Goal: Find specific page/section: Find specific page/section

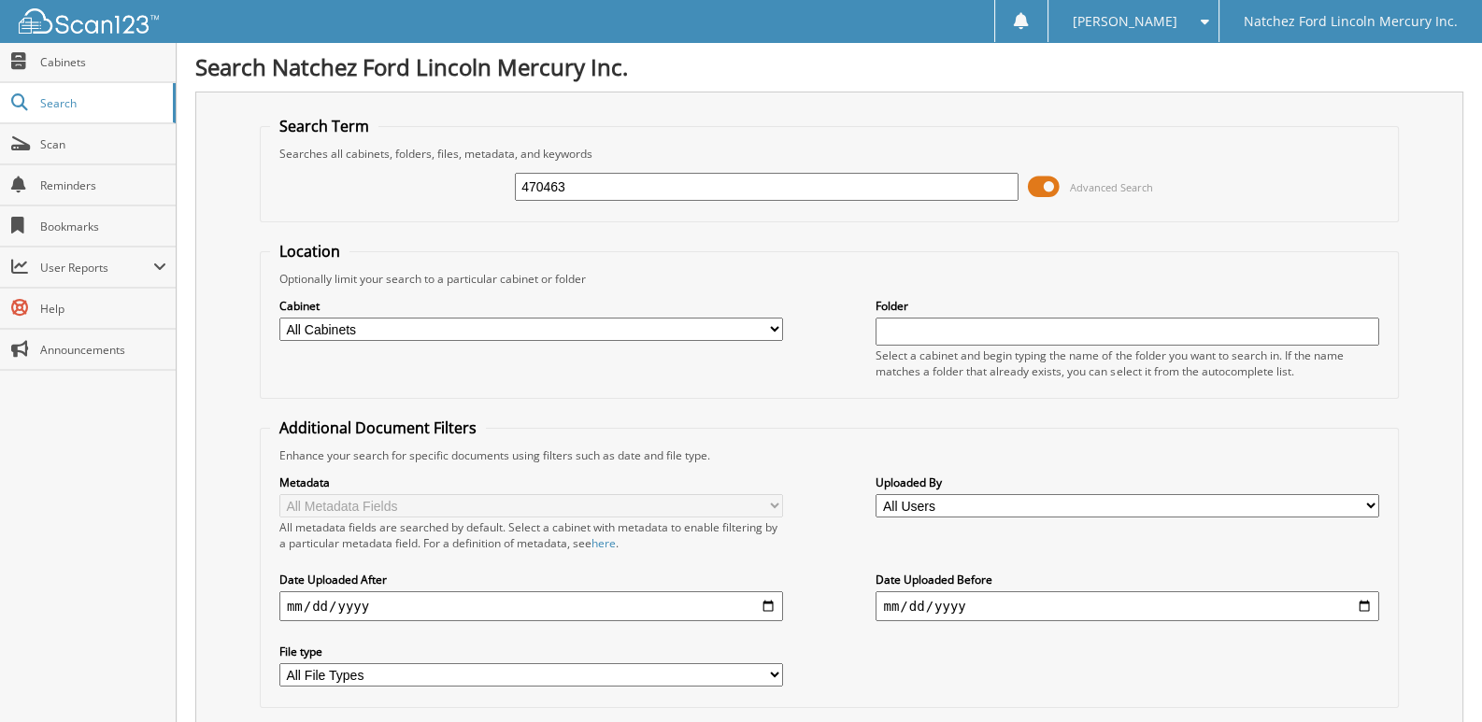
type input "470463"
click at [57, 68] on span "Cabinets" at bounding box center [103, 62] width 126 height 16
